Goal: Information Seeking & Learning: Learn about a topic

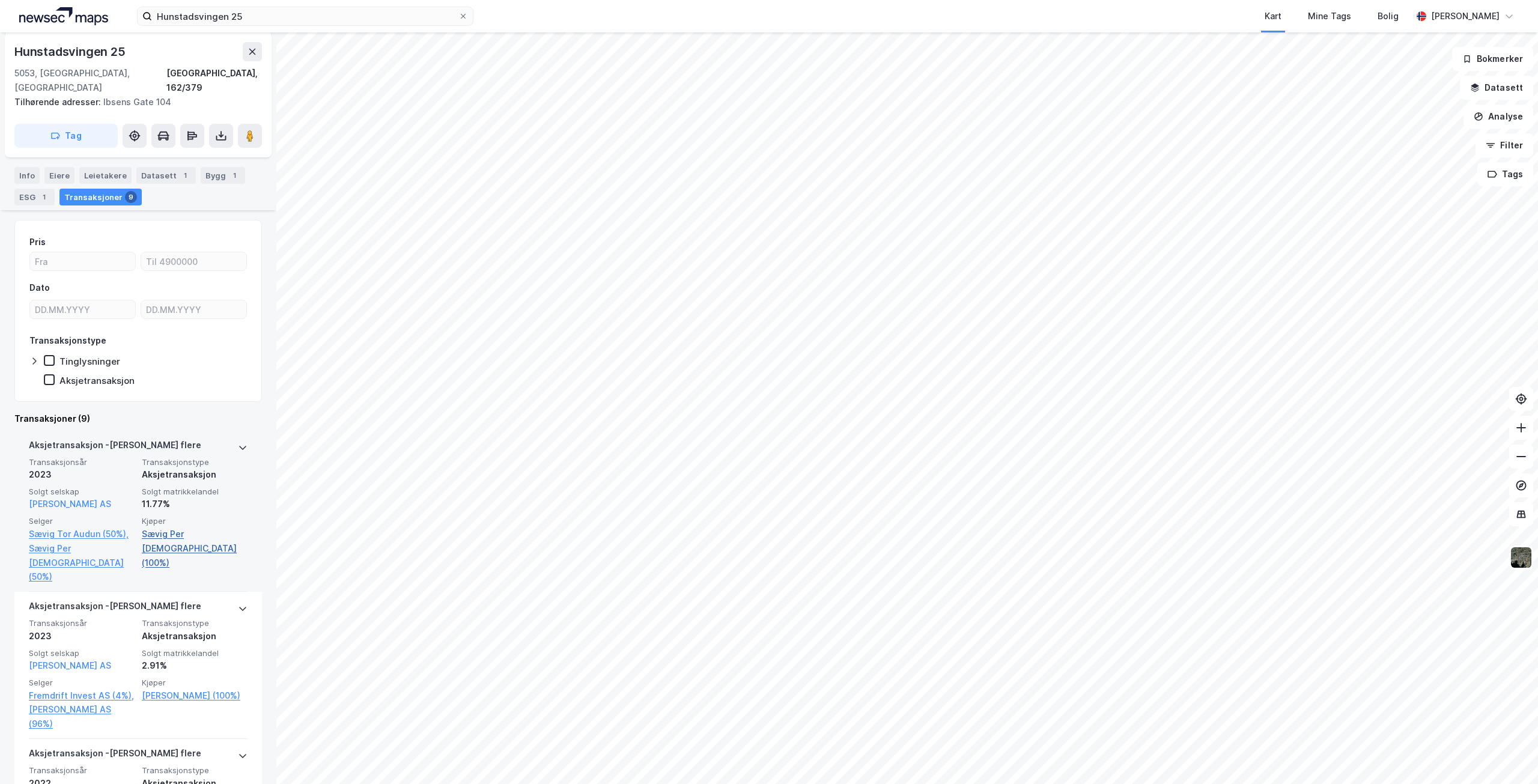
scroll to position [256, 0]
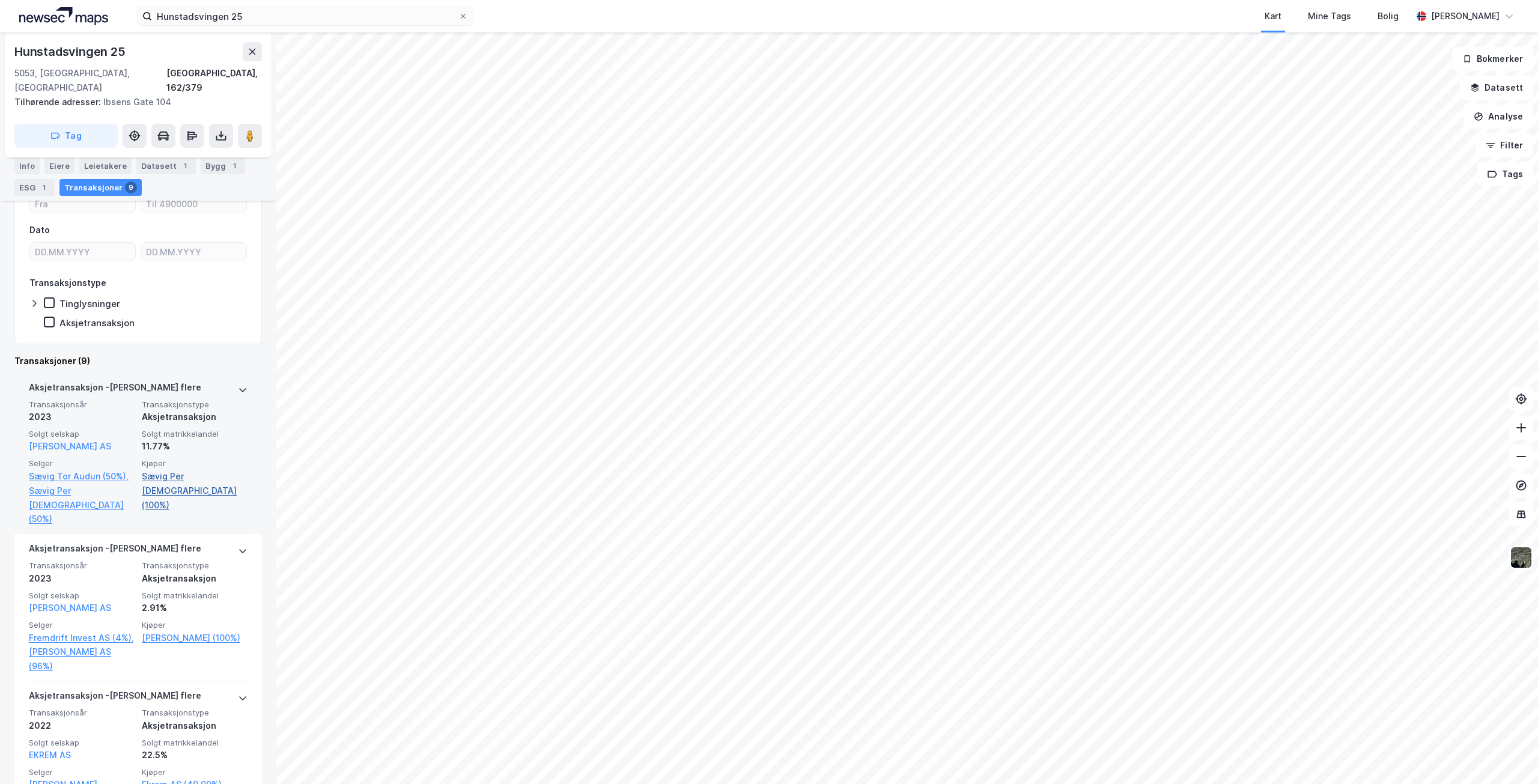
click at [192, 469] on link "Sævig Per [DEMOGRAPHIC_DATA] (100%)" at bounding box center [195, 491] width 106 height 43
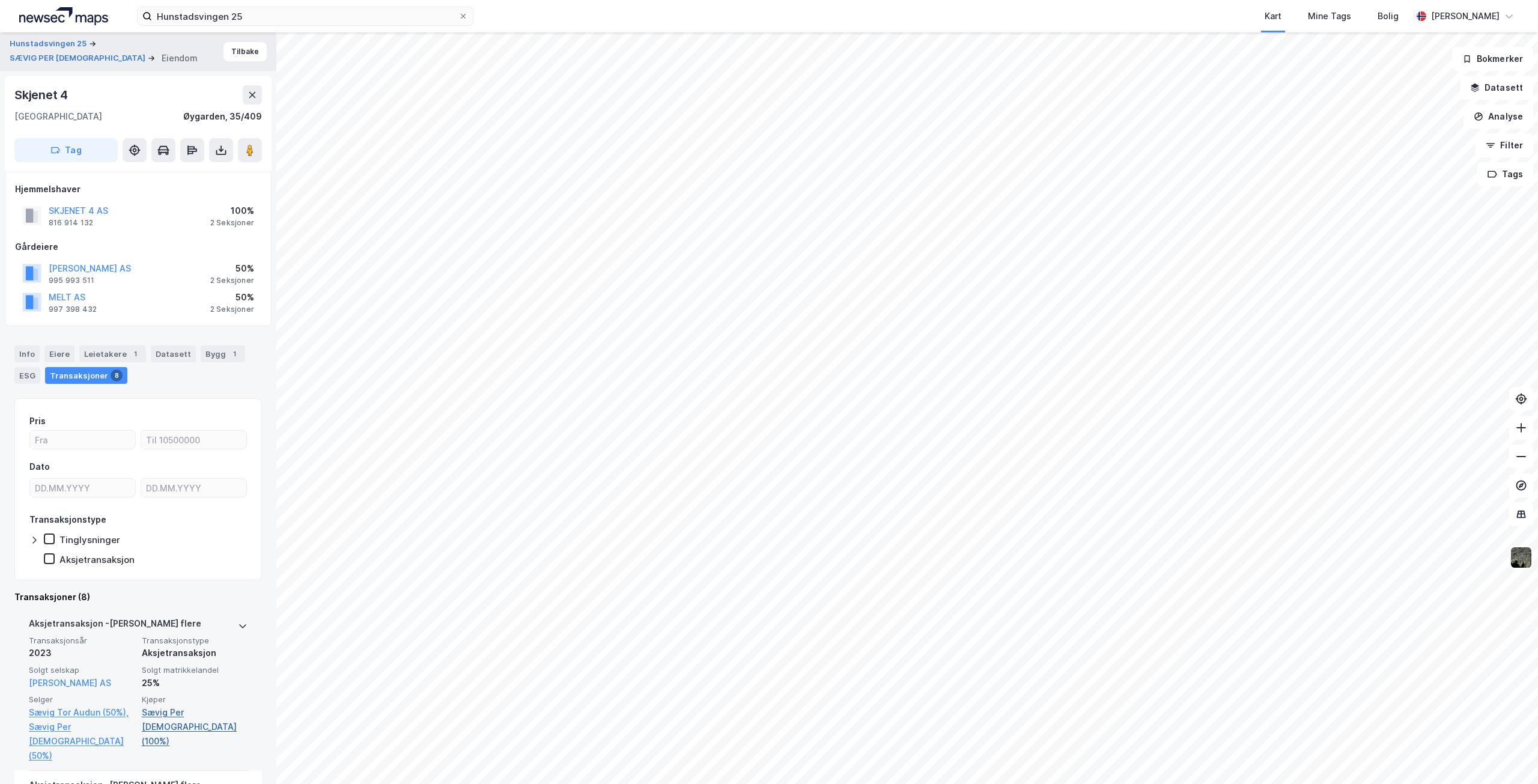
click at [209, 711] on link "Sævig Per [DEMOGRAPHIC_DATA] (100%)" at bounding box center [195, 726] width 106 height 43
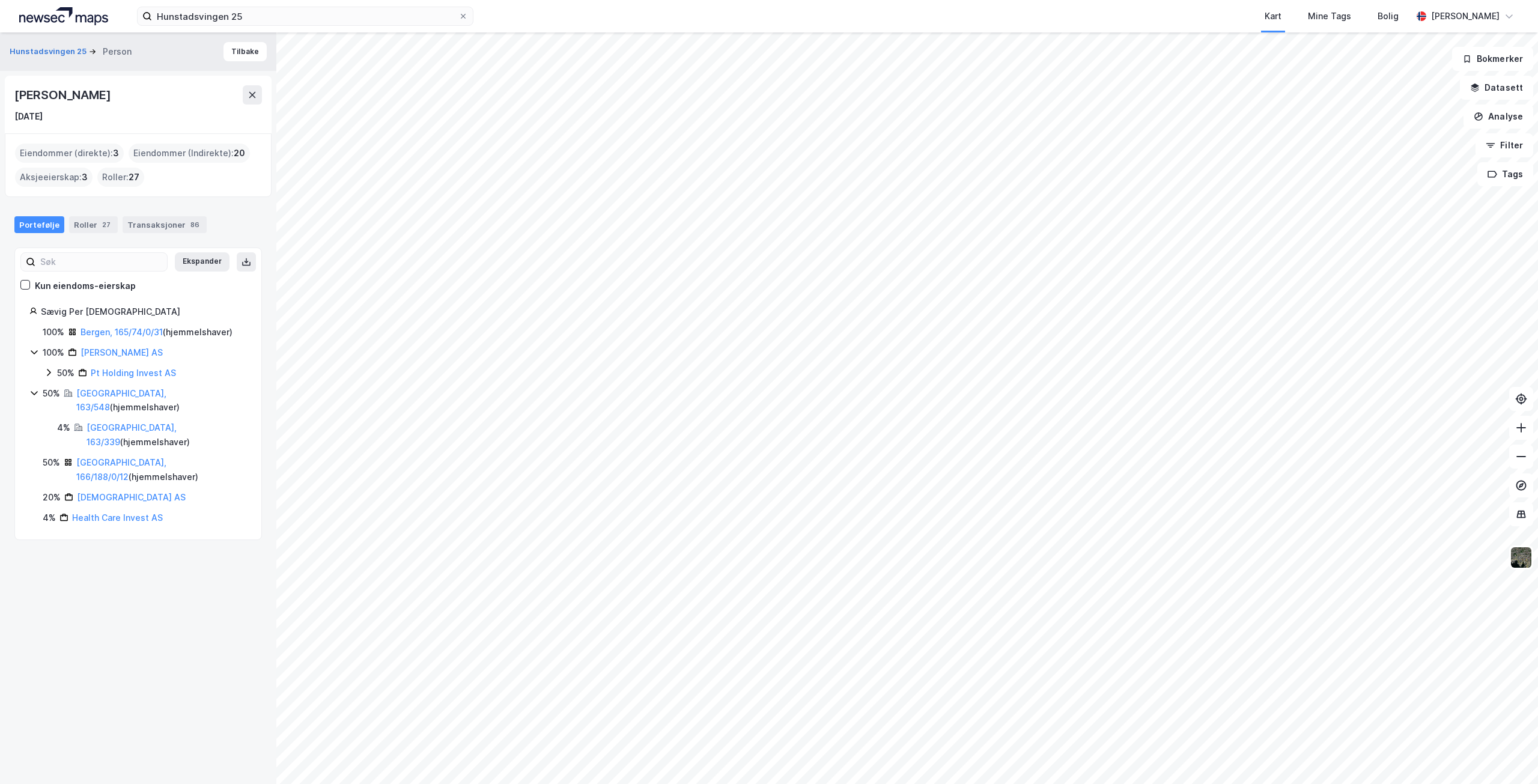
click at [779, 783] on html "Hunstadsvingen 25 Kart Mine Tags [PERSON_NAME] [PERSON_NAME] Hunstadsvingen 25 …" at bounding box center [769, 392] width 1538 height 784
